Goal: Communication & Community: Answer question/provide support

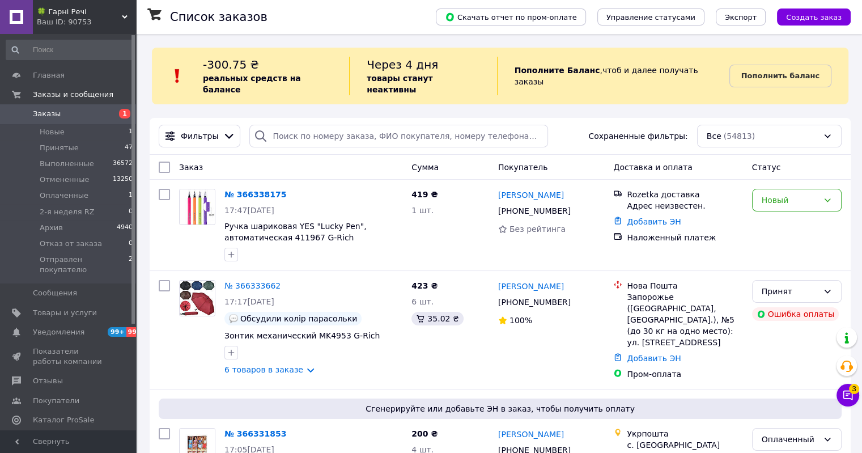
click at [853, 389] on span "3" at bounding box center [854, 389] width 10 height 10
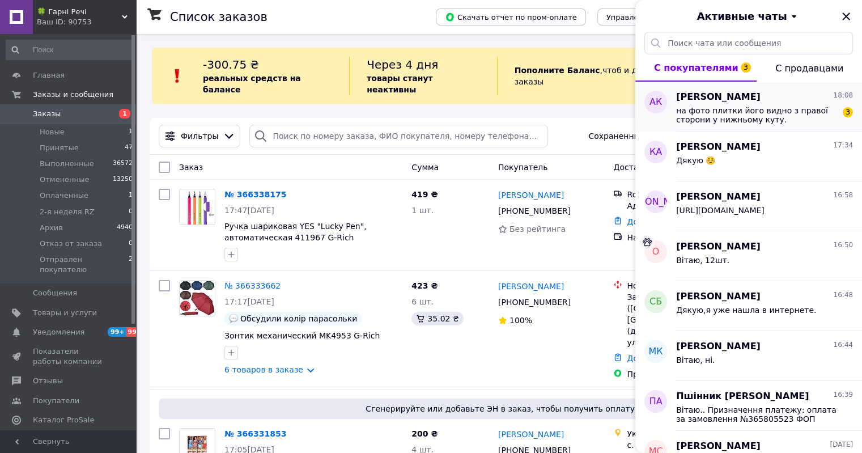
click at [747, 100] on span "[PERSON_NAME]" at bounding box center [718, 97] width 84 height 13
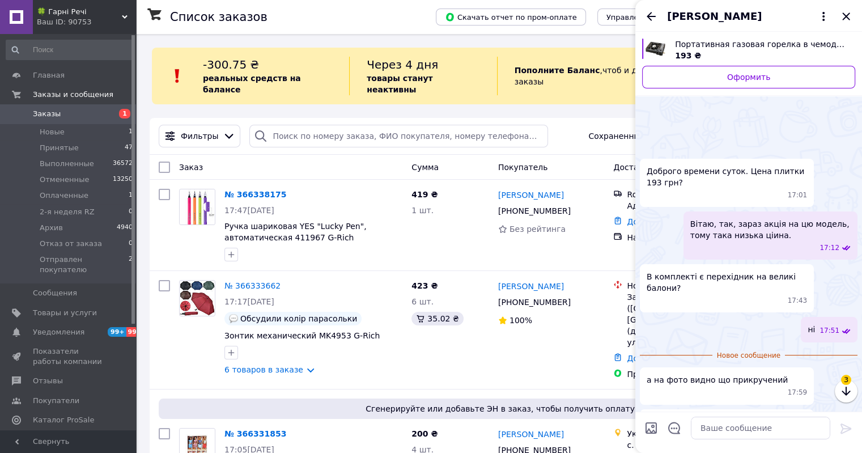
scroll to position [80, 0]
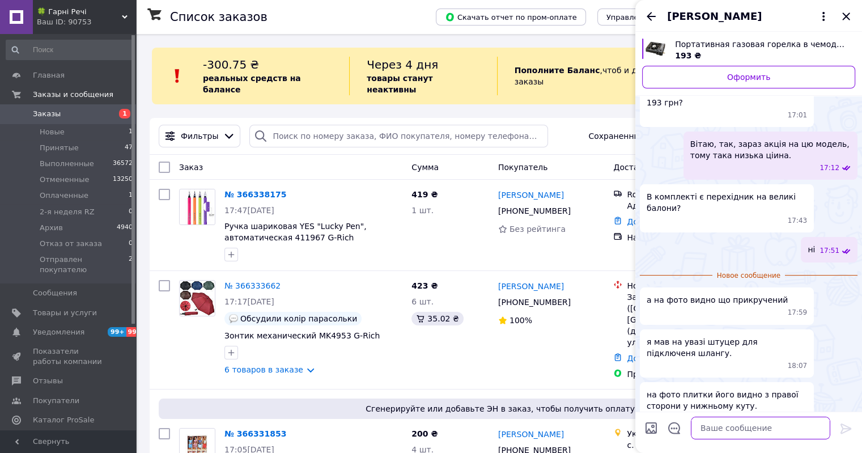
click at [744, 434] on textarea at bounding box center [760, 428] width 139 height 23
type textarea "на фото то показує що там є отвір для штуцера..."
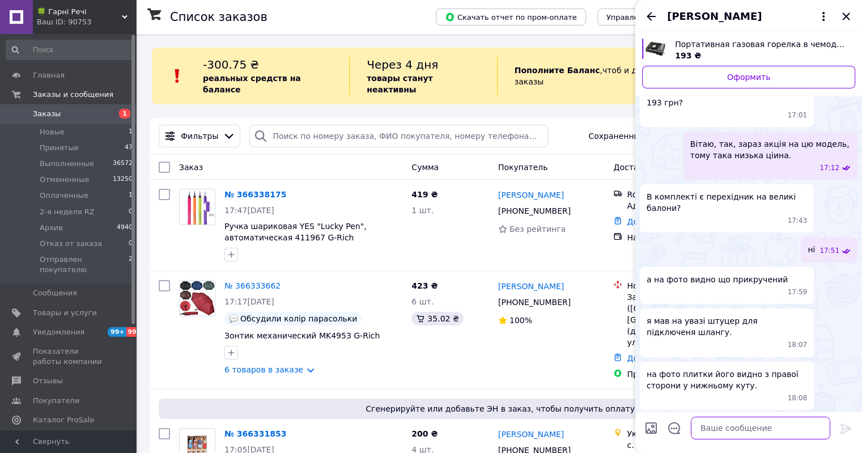
scroll to position [83, 0]
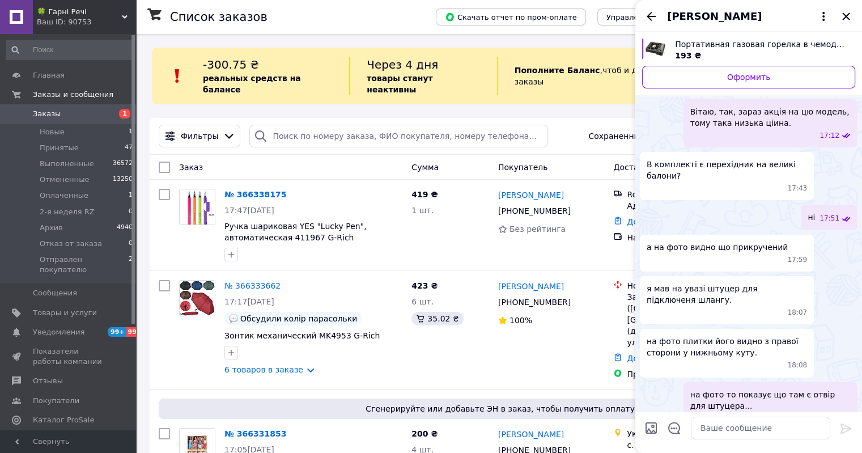
click at [651, 43] on img "Посмотреть товар" at bounding box center [656, 49] width 20 height 20
click at [650, 15] on icon "Назад" at bounding box center [651, 17] width 14 height 14
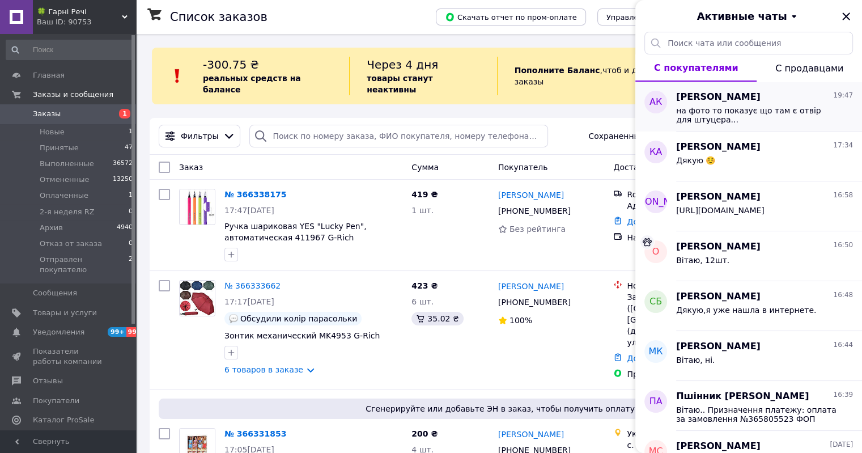
click at [706, 107] on span "на фото то показує що там є отвір для штуцера..." at bounding box center [756, 115] width 161 height 18
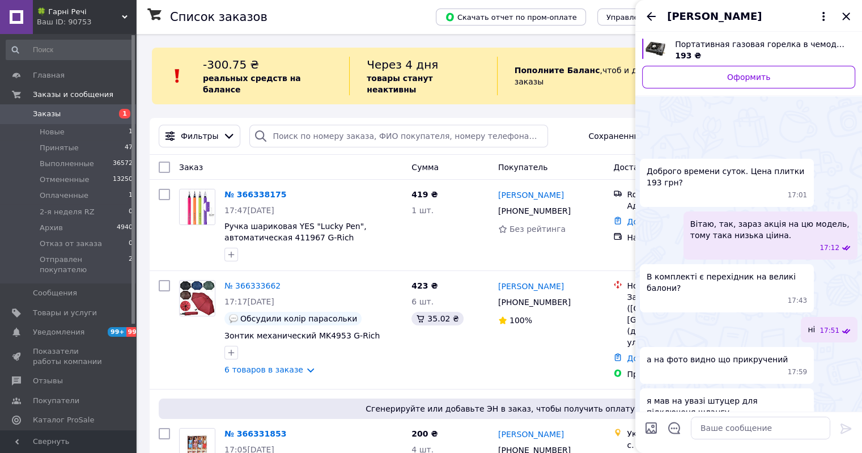
scroll to position [112, 0]
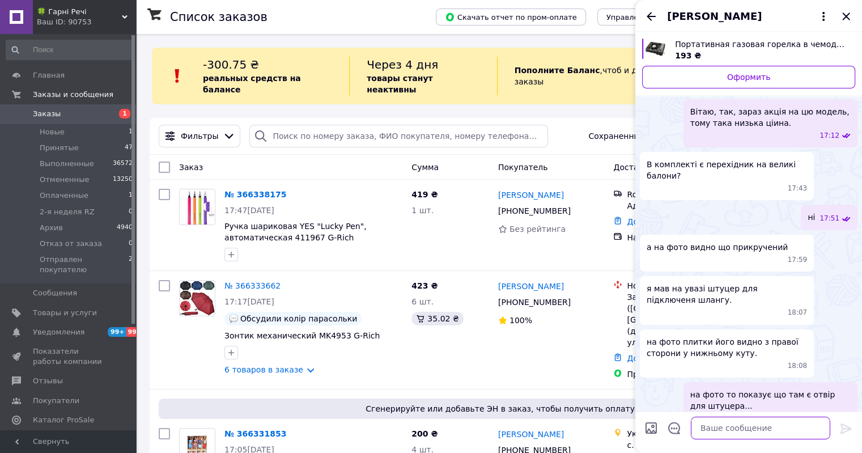
click at [741, 428] on textarea at bounding box center [760, 428] width 139 height 23
click at [719, 438] on textarea at bounding box center [760, 428] width 139 height 23
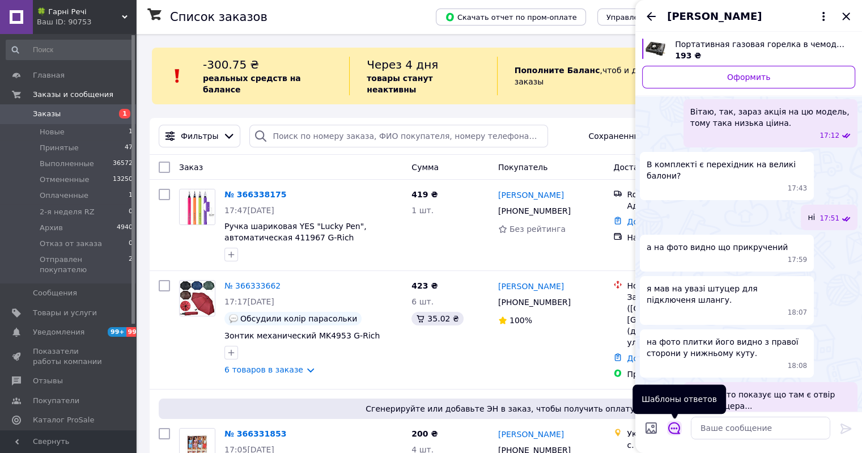
click at [676, 425] on icon "Открыть шаблоны ответов" at bounding box center [674, 428] width 12 height 12
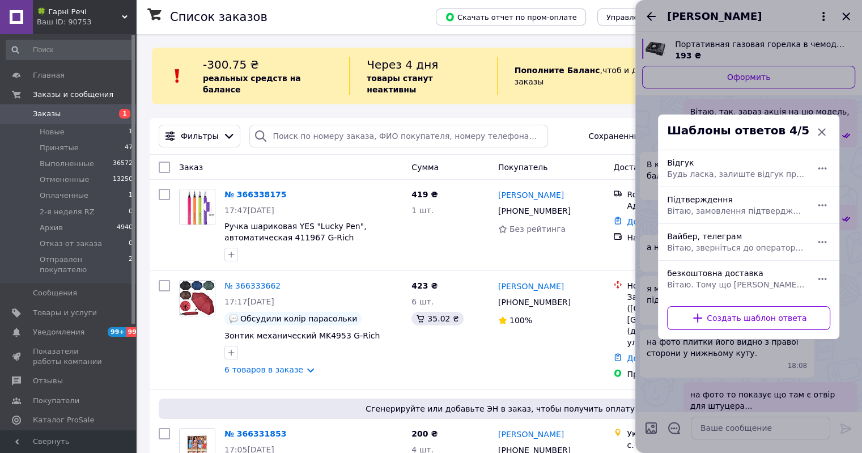
click at [735, 243] on span "Вітаю, зверніться до оператора магазину в вайбер [PHONE_NUMBER] або телеграм [P…" at bounding box center [736, 247] width 138 height 11
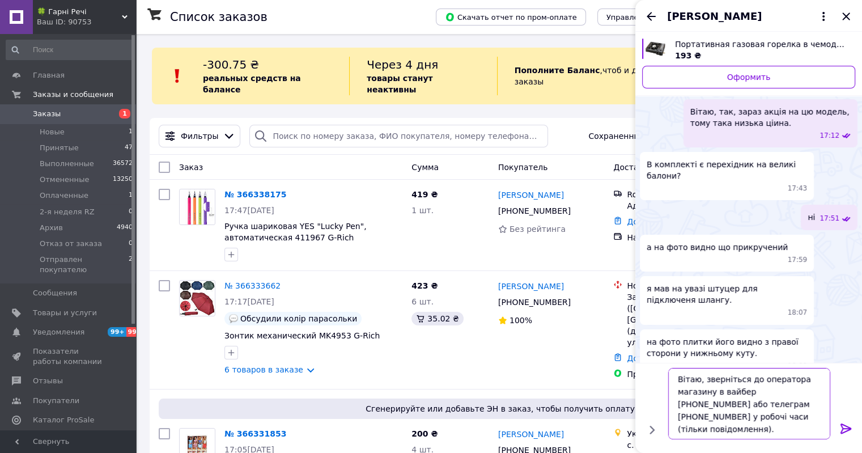
drag, startPoint x: 701, startPoint y: 380, endPoint x: 660, endPoint y: 376, distance: 41.1
click at [660, 376] on div "Вітаю, зверніться до оператора магазину в вайбер [PHONE_NUMBER] або телеграм [P…" at bounding box center [749, 403] width 218 height 80
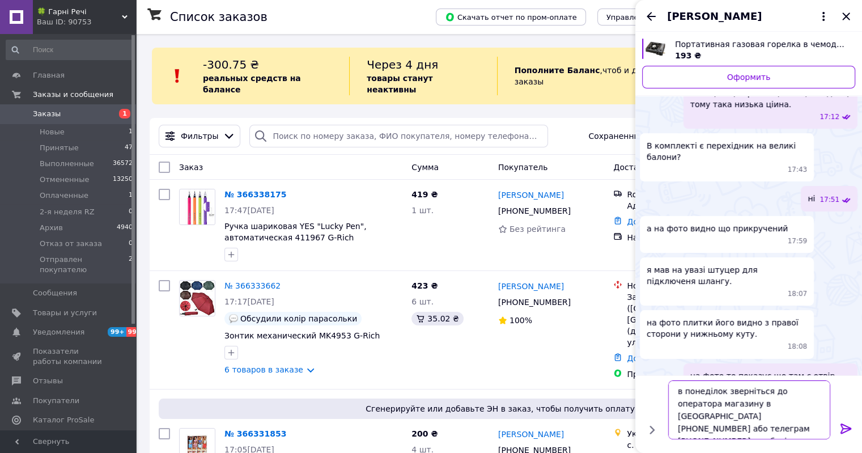
scroll to position [120, 0]
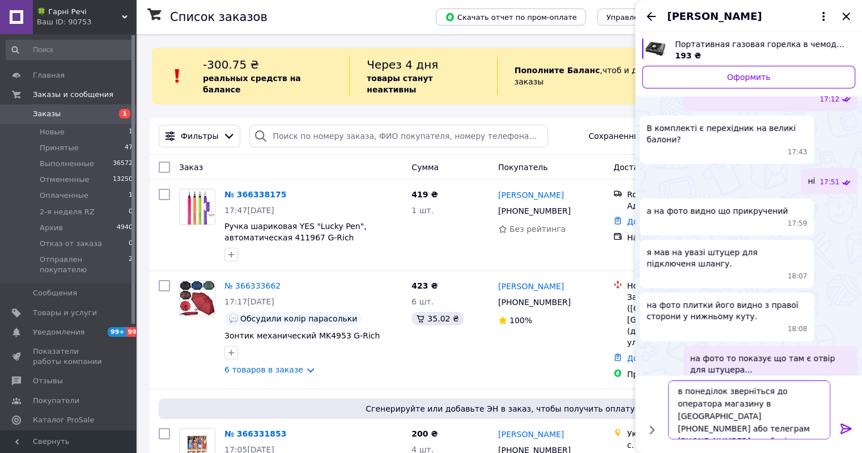
click at [782, 430] on textarea "в понеділок зверніться до оператора магазину в [GEOGRAPHIC_DATA] [PHONE_NUMBER]…" at bounding box center [749, 409] width 162 height 59
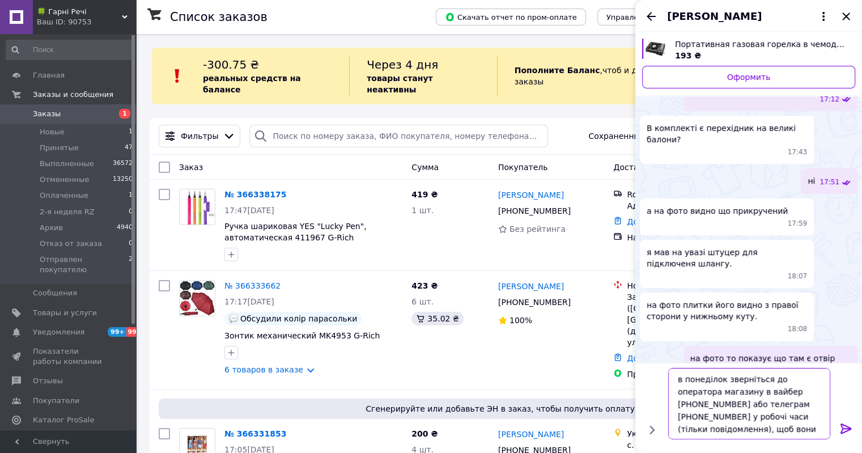
scroll to position [1, 0]
drag, startPoint x: 762, startPoint y: 430, endPoint x: 812, endPoint y: 425, distance: 49.5
type textarea "в понеділок зверніться до оператора магазину в вайбер [PHONE_NUMBER] або телегр…"
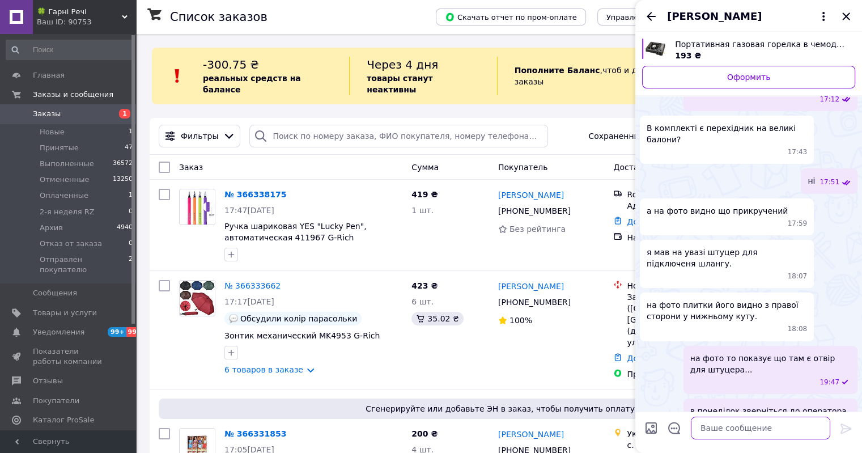
scroll to position [170, 0]
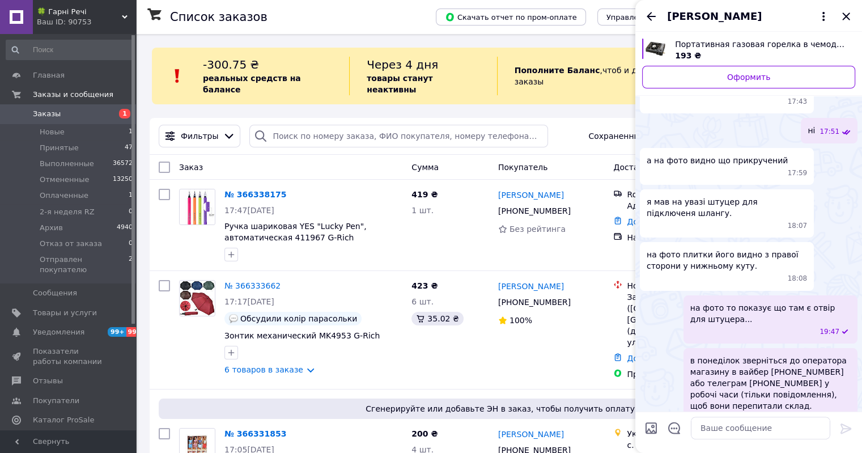
click at [653, 17] on icon "Назад" at bounding box center [651, 17] width 14 height 14
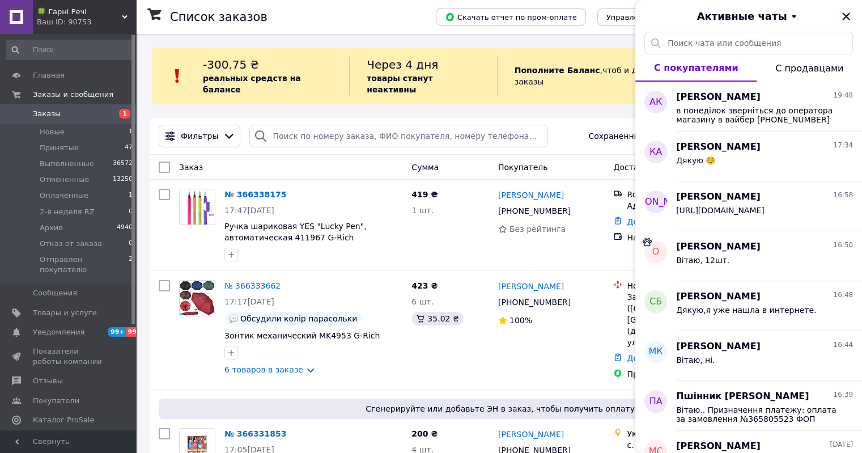
click at [850, 14] on icon "Закрыть" at bounding box center [846, 17] width 14 height 14
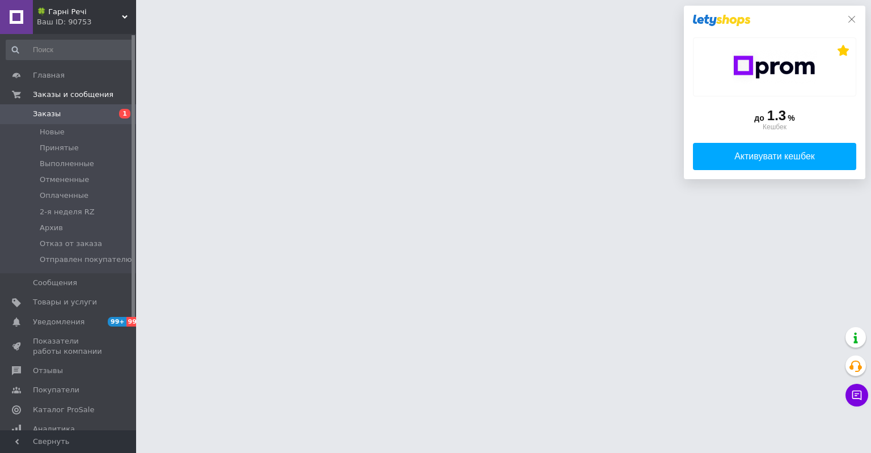
click at [848, 20] on icon at bounding box center [851, 19] width 9 height 9
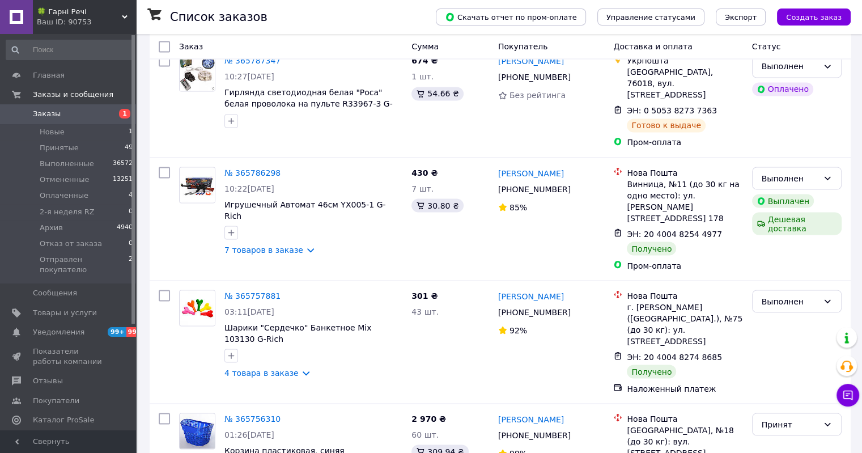
scroll to position [10652, 0]
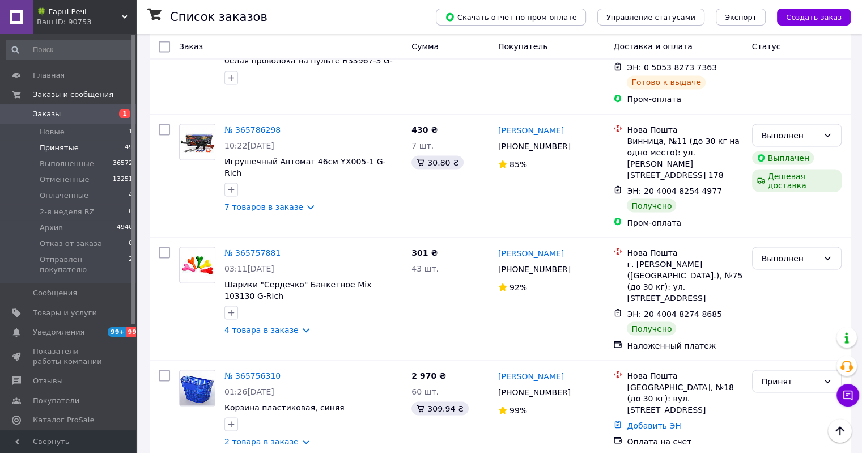
click at [68, 146] on span "Принятые" at bounding box center [59, 148] width 39 height 10
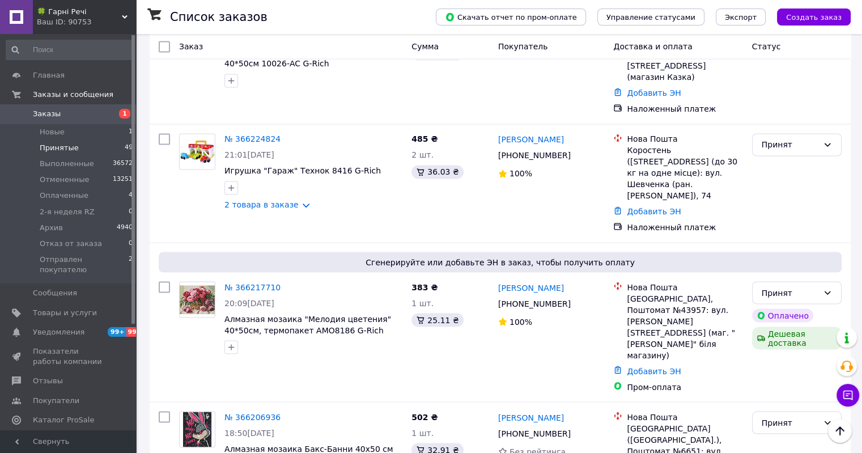
scroll to position [1867, 0]
